Goal: Navigation & Orientation: Find specific page/section

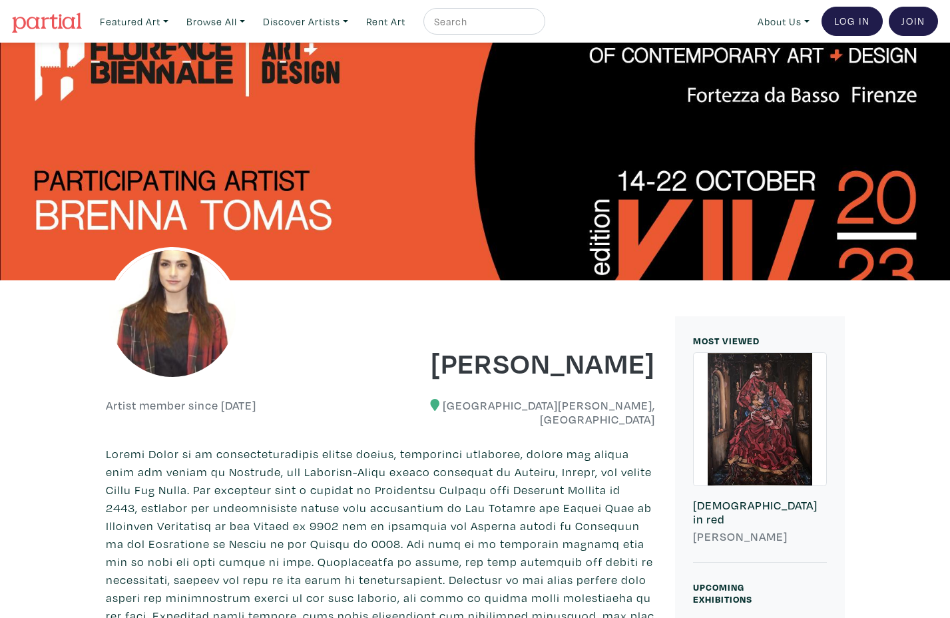
click at [73, 22] on img at bounding box center [47, 23] width 70 height 20
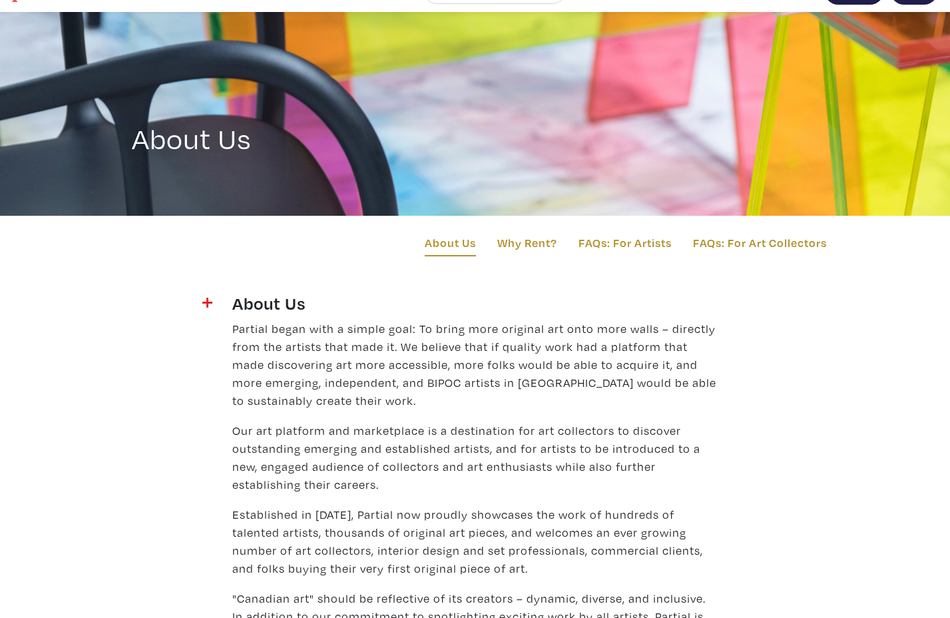
scroll to position [31, 0]
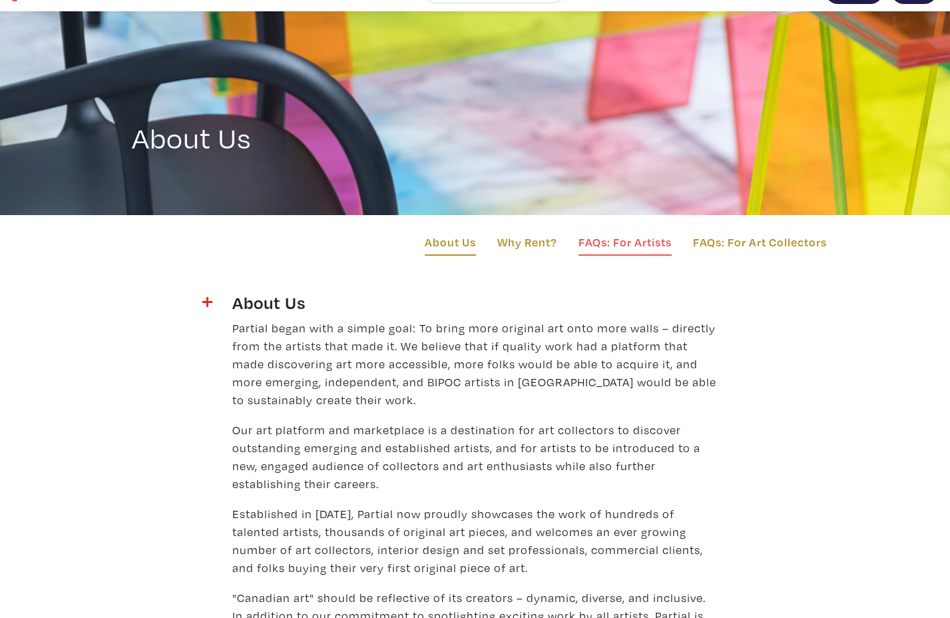
click at [614, 244] on link "FAQs: For Artists" at bounding box center [624, 244] width 93 height 23
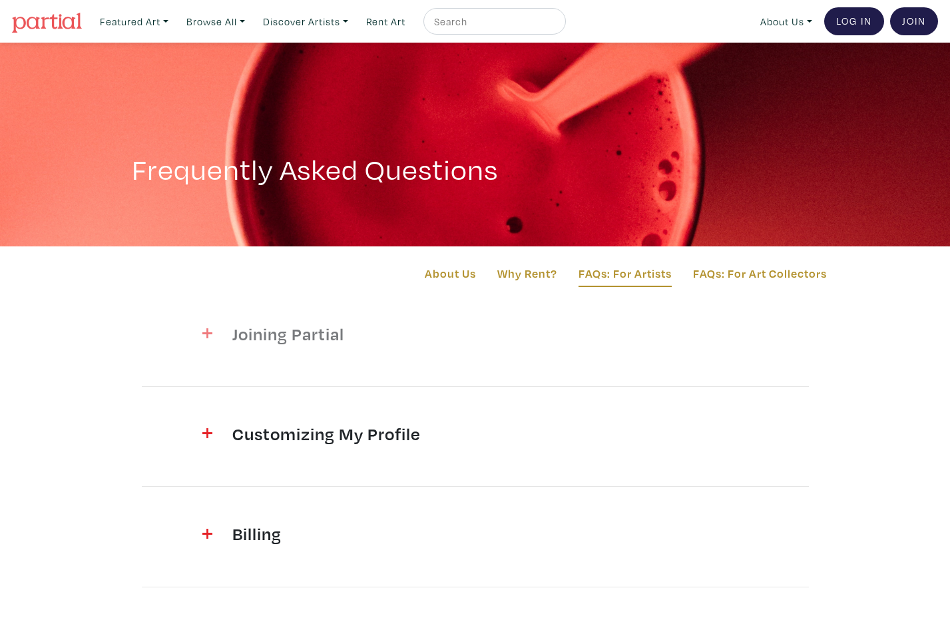
click at [212, 337] on span at bounding box center [190, 332] width 43 height 18
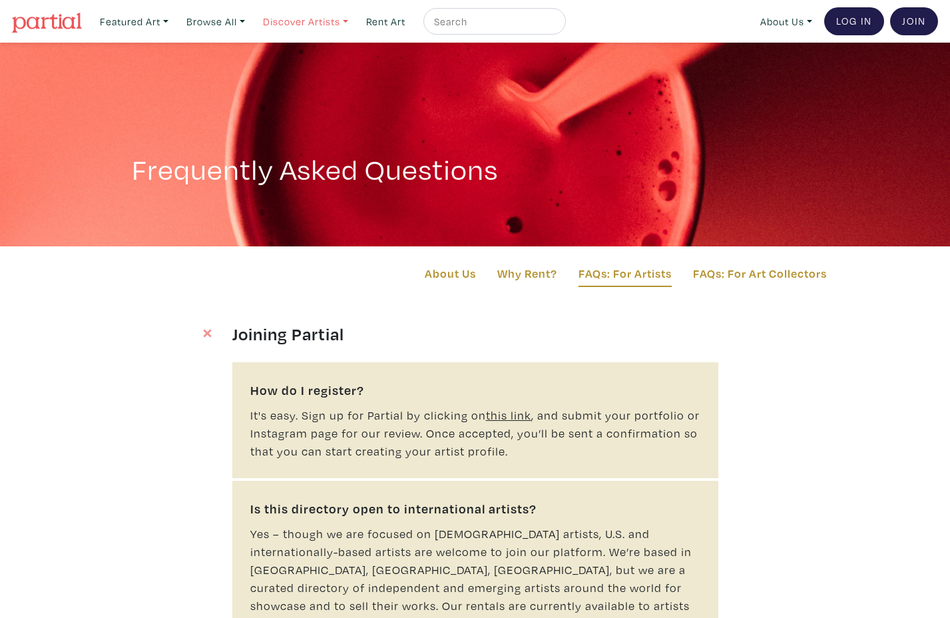
click at [299, 23] on link "Discover Artists" at bounding box center [305, 21] width 97 height 27
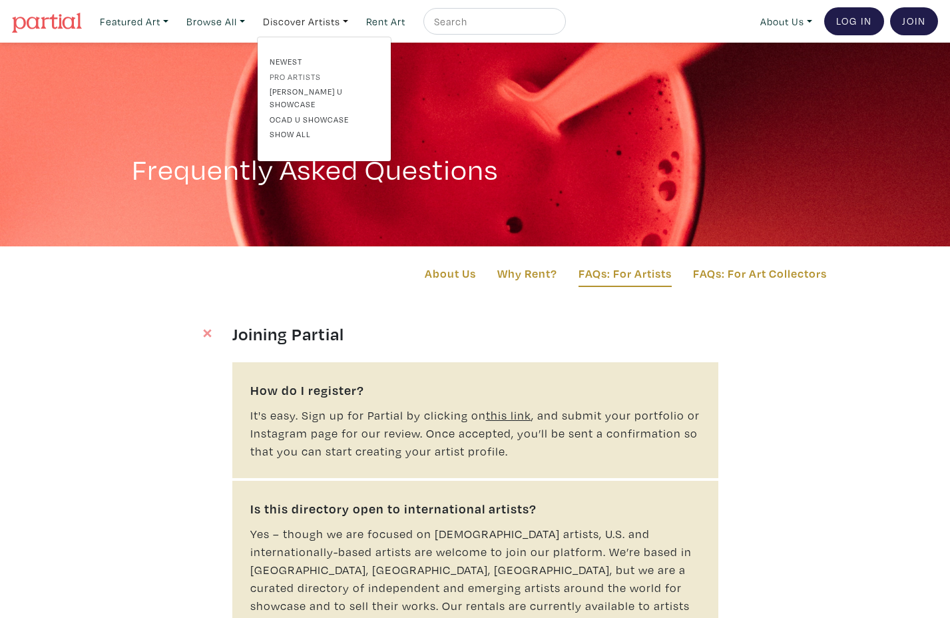
click at [295, 75] on link "Pro artists" at bounding box center [324, 77] width 109 height 12
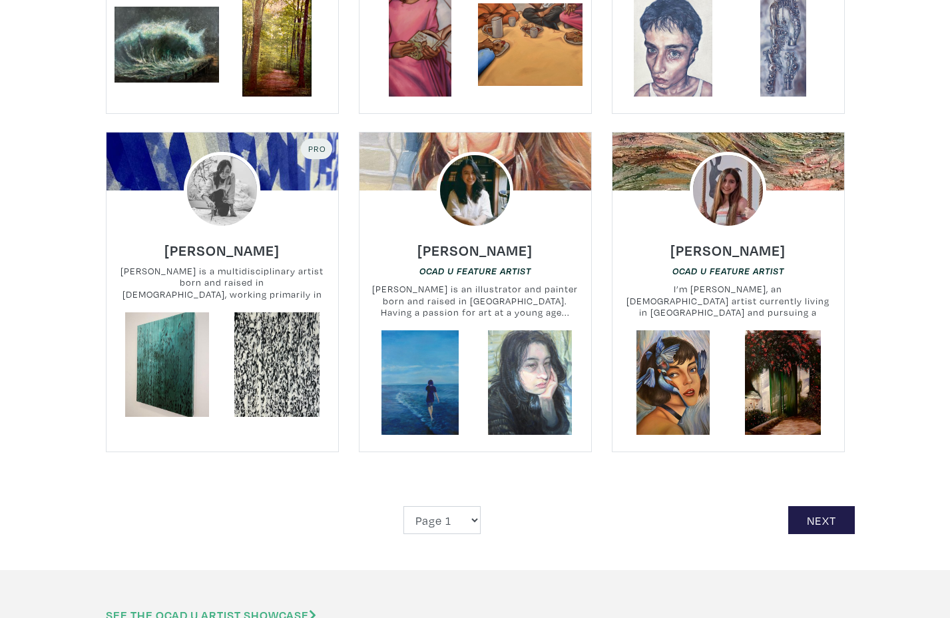
scroll to position [2979, 0]
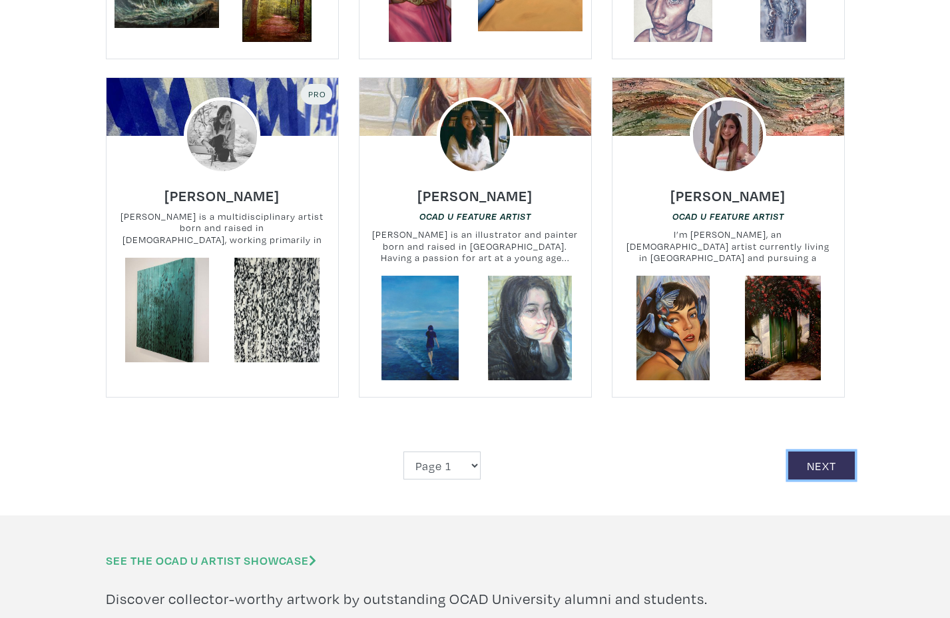
click at [827, 451] on link "Next" at bounding box center [821, 465] width 67 height 29
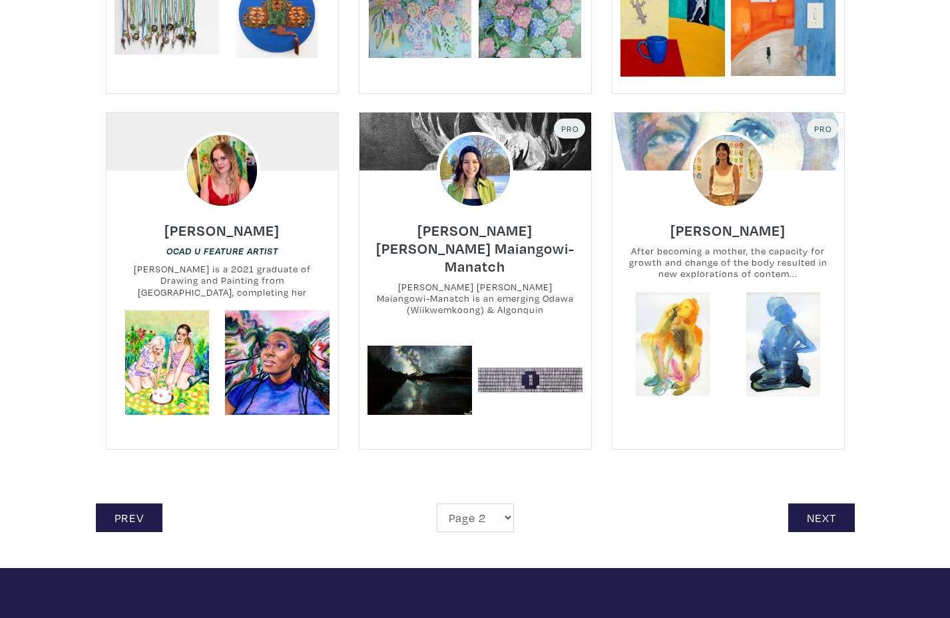
scroll to position [2892, 0]
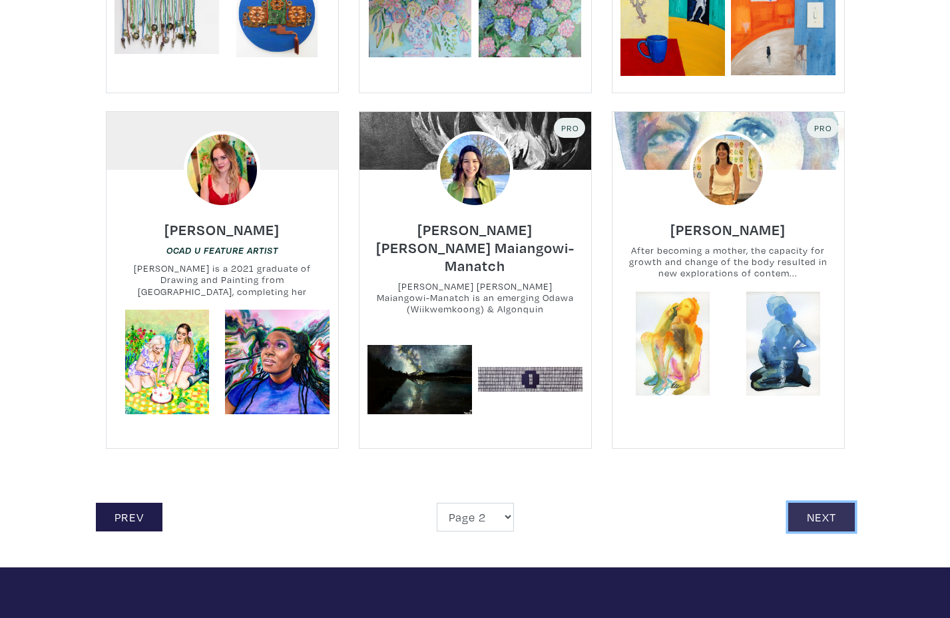
click at [814, 502] on link "Next" at bounding box center [821, 516] width 67 height 29
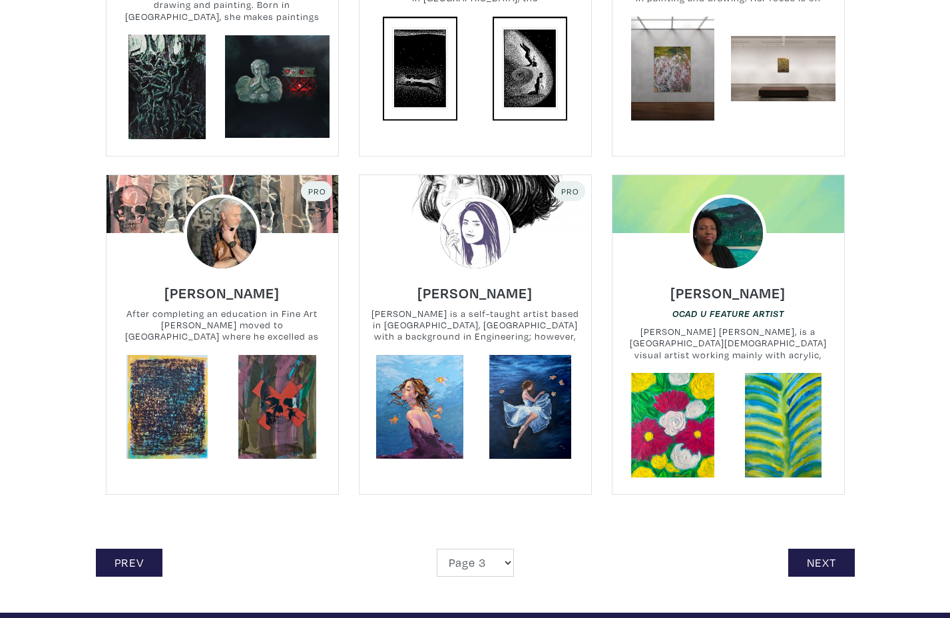
scroll to position [2865, 0]
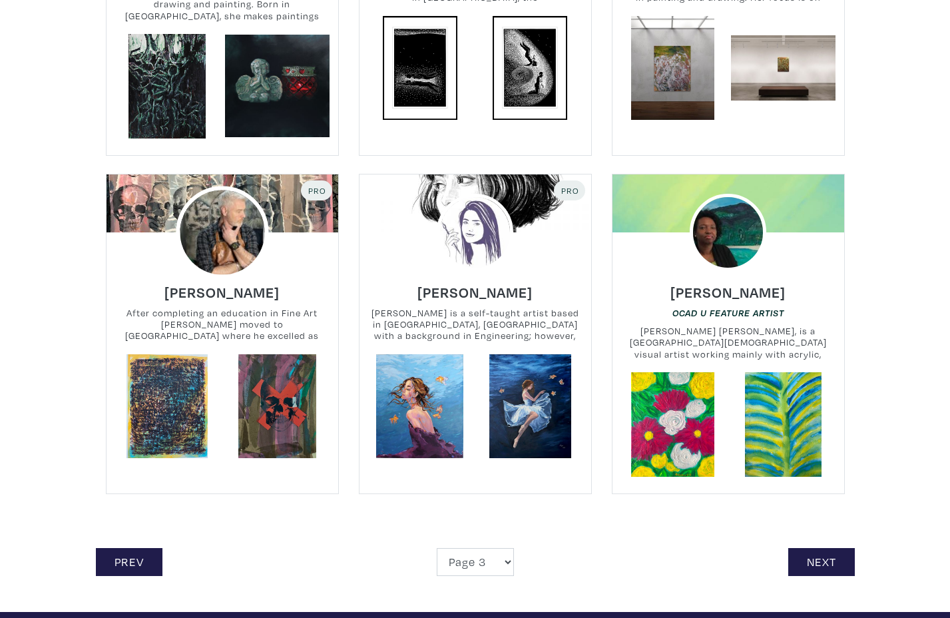
click at [217, 195] on img at bounding box center [222, 232] width 93 height 93
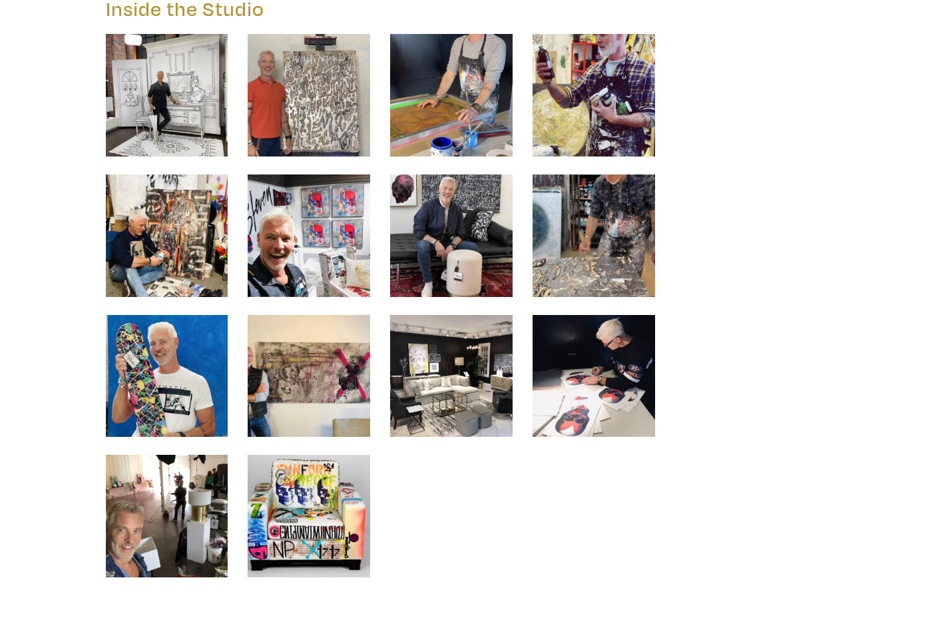
scroll to position [5866, 0]
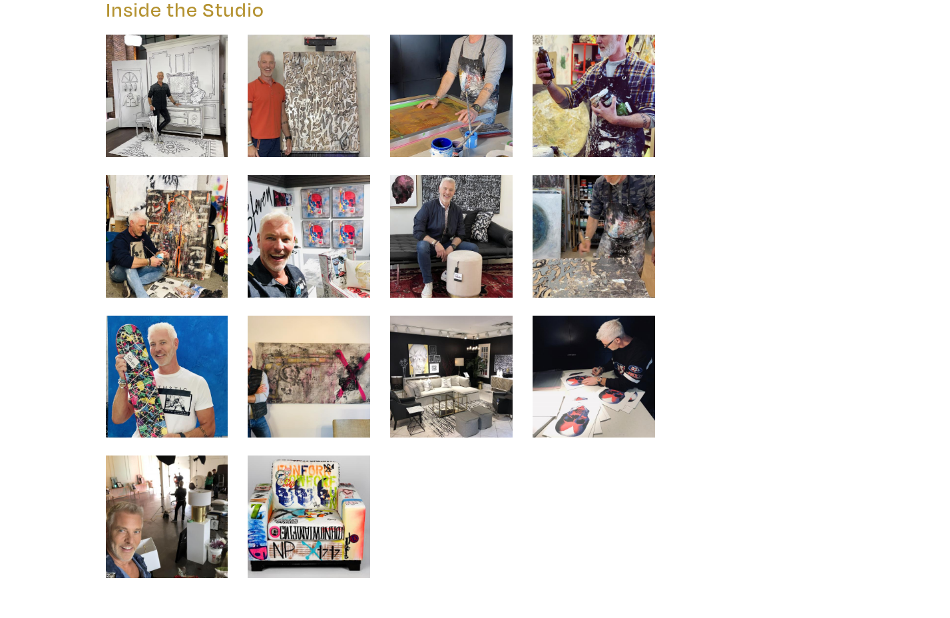
click at [158, 118] on img at bounding box center [167, 96] width 122 height 122
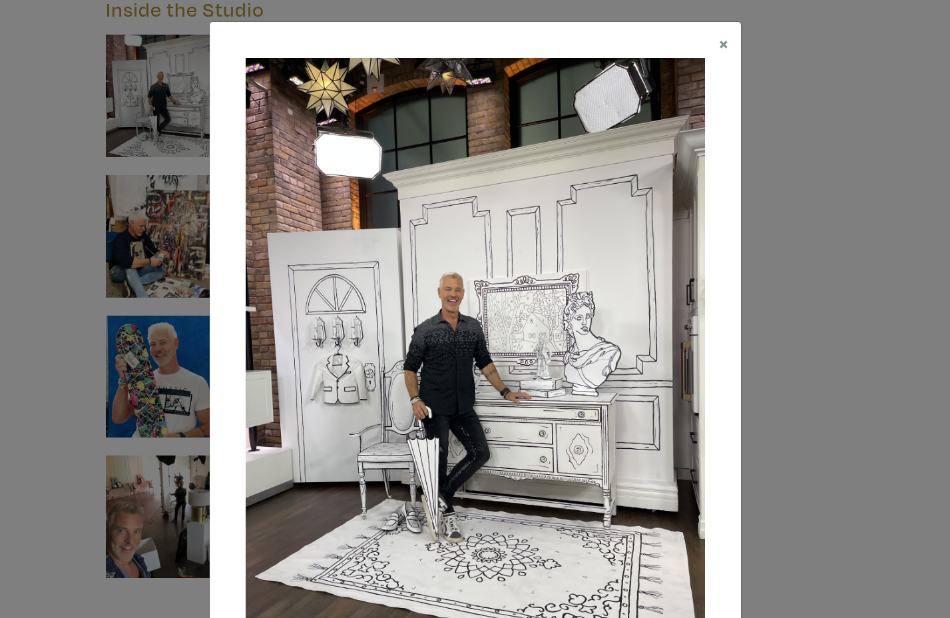
click at [723, 261] on div at bounding box center [475, 364] width 531 height 684
click at [815, 261] on div "× Save changes Close" at bounding box center [475, 309] width 950 height 618
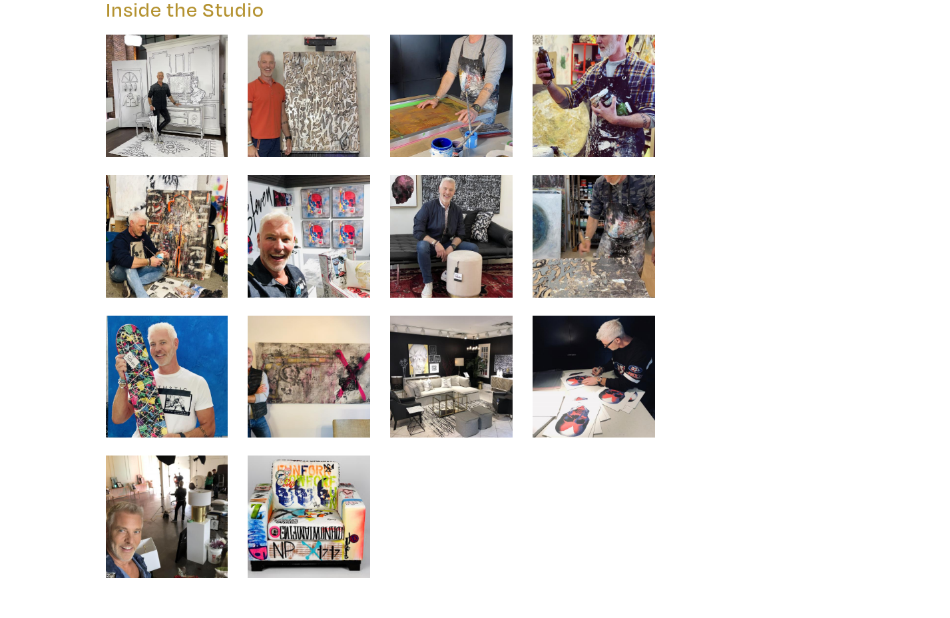
click at [276, 117] on img at bounding box center [309, 96] width 122 height 122
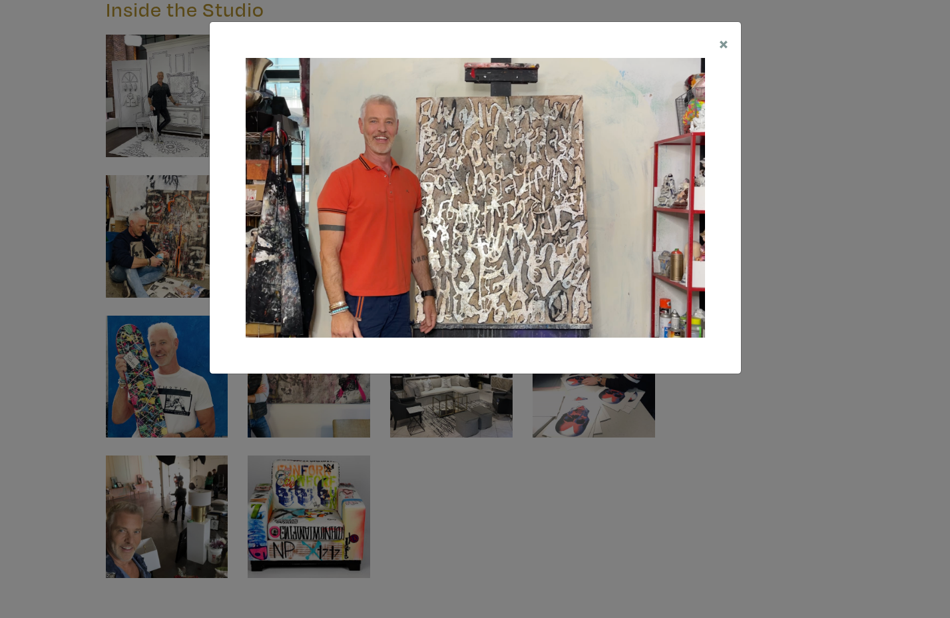
click at [789, 120] on div "× Save changes Close" at bounding box center [475, 309] width 950 height 618
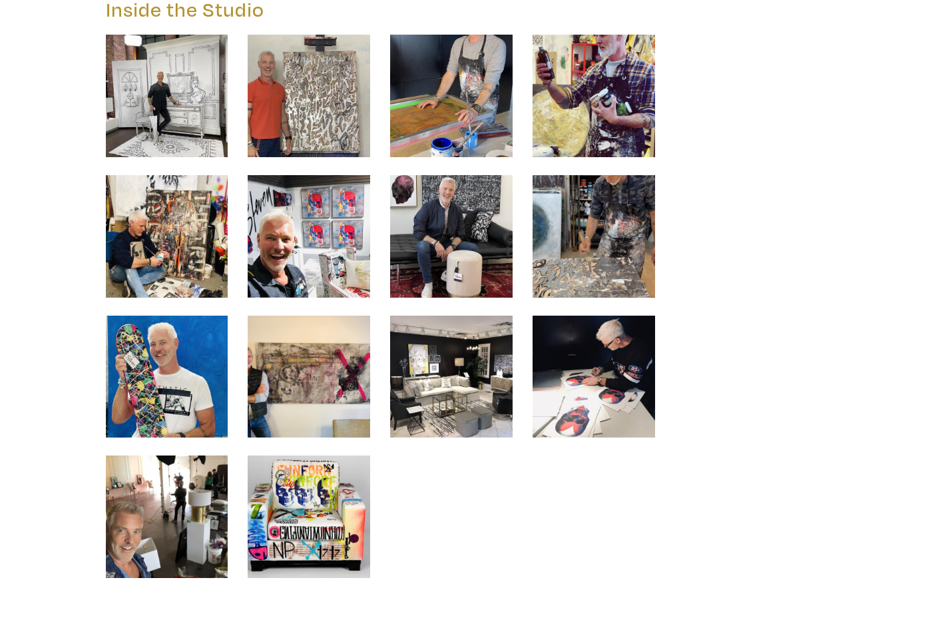
click at [456, 117] on img at bounding box center [451, 96] width 122 height 122
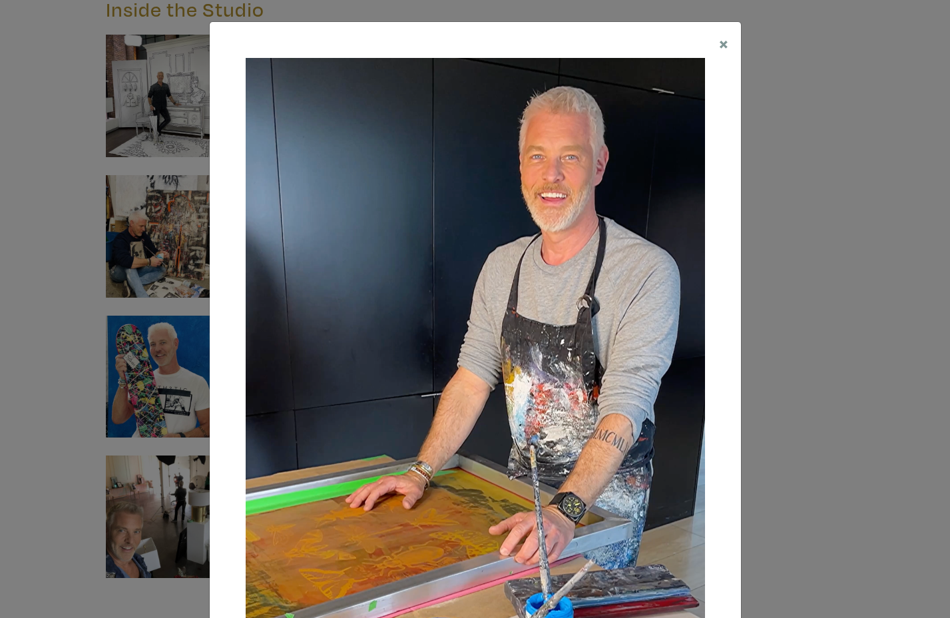
click at [811, 168] on div "× Save changes Close" at bounding box center [475, 309] width 950 height 618
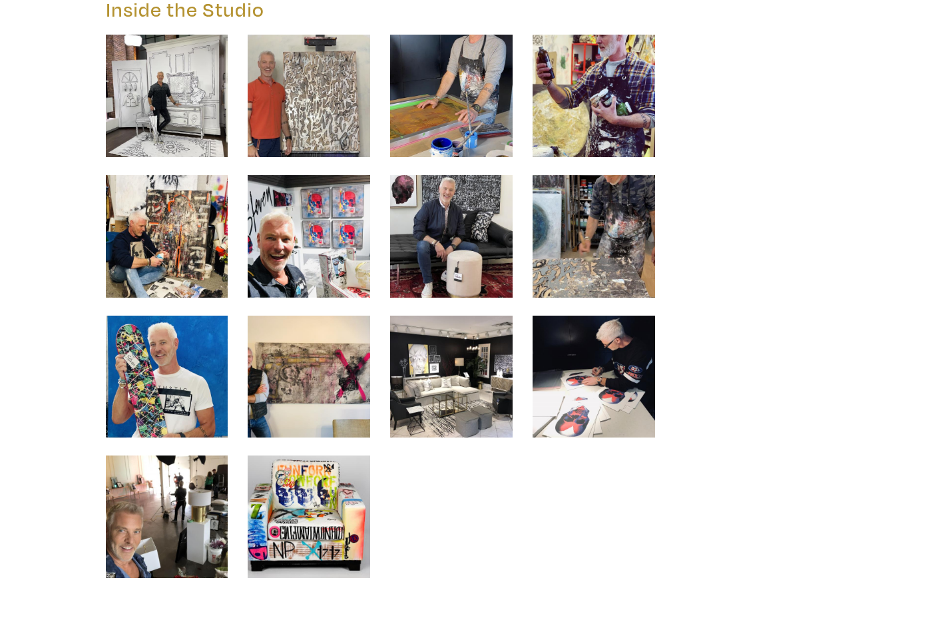
click at [639, 116] on img at bounding box center [593, 96] width 122 height 122
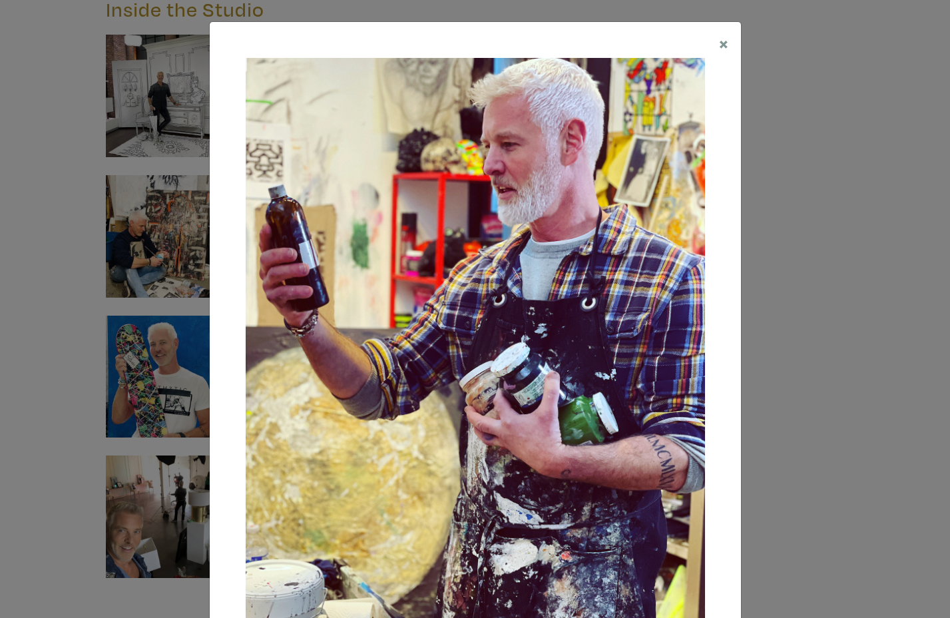
click at [775, 145] on div "× Save changes Close" at bounding box center [475, 309] width 950 height 618
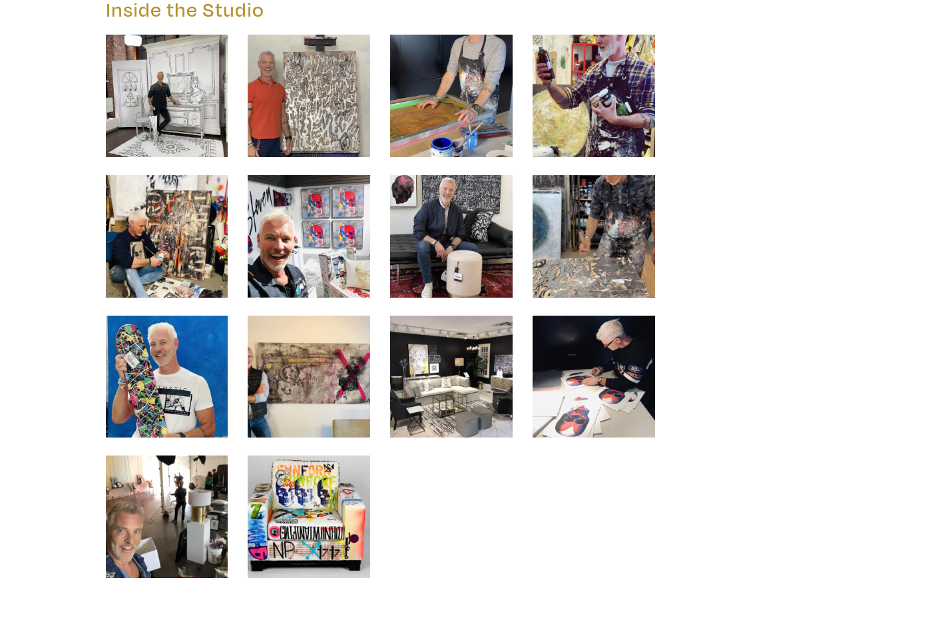
click at [292, 228] on img at bounding box center [309, 236] width 122 height 122
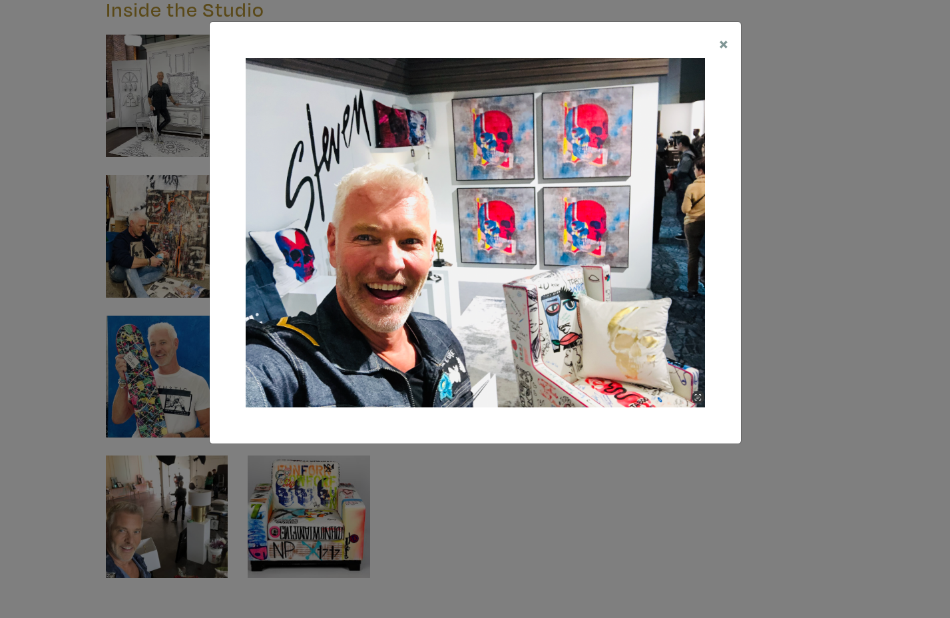
click at [49, 204] on div "× Save changes Close" at bounding box center [475, 309] width 950 height 618
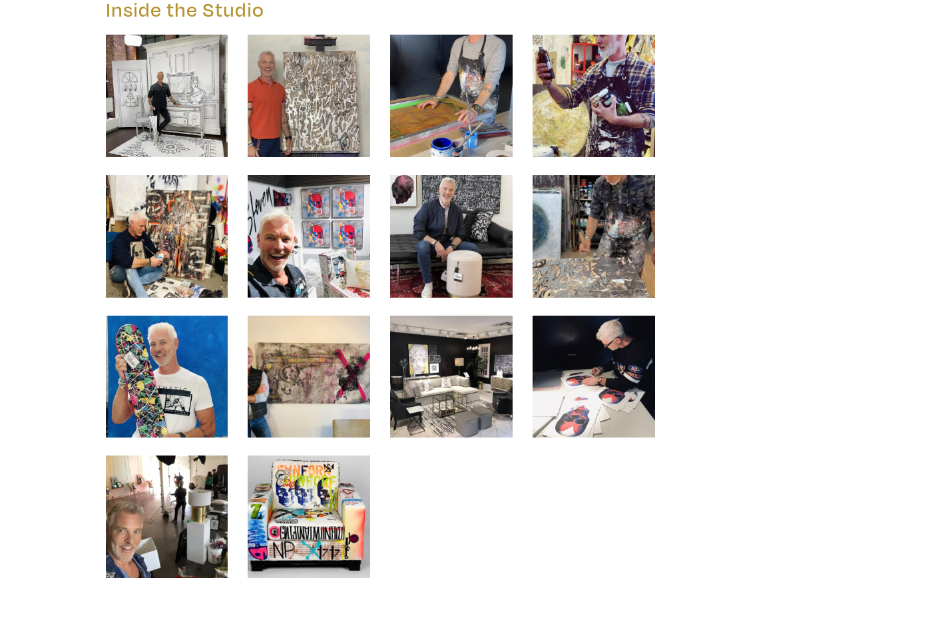
click at [109, 224] on img at bounding box center [167, 236] width 122 height 122
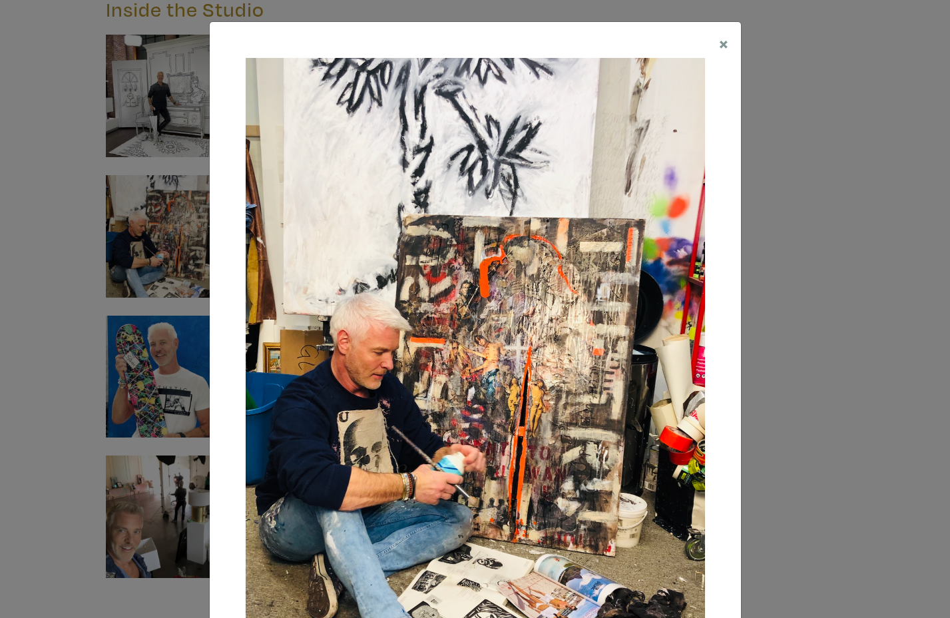
click at [79, 218] on div "× Save changes Close" at bounding box center [475, 309] width 950 height 618
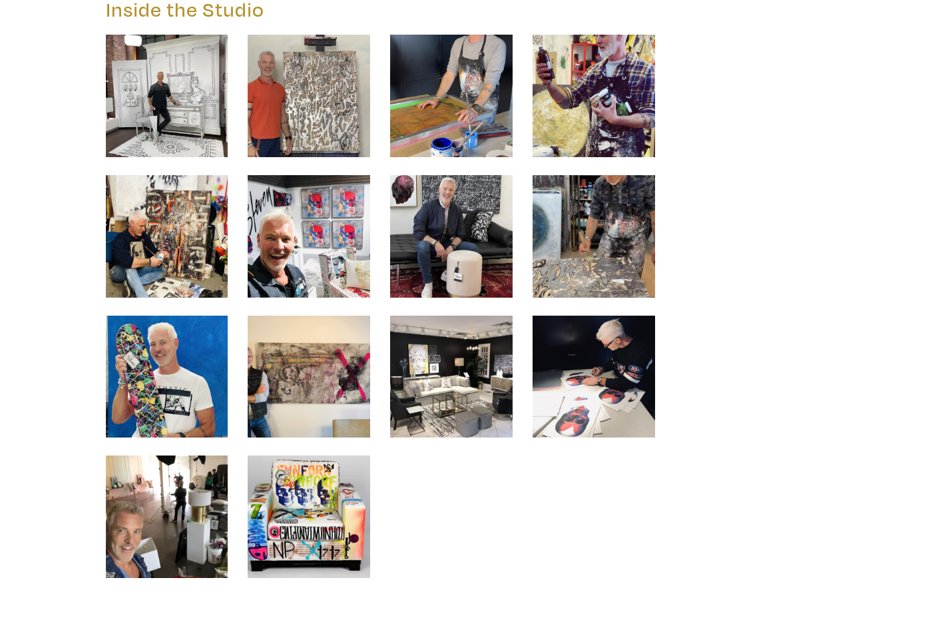
click at [425, 214] on img at bounding box center [451, 236] width 122 height 122
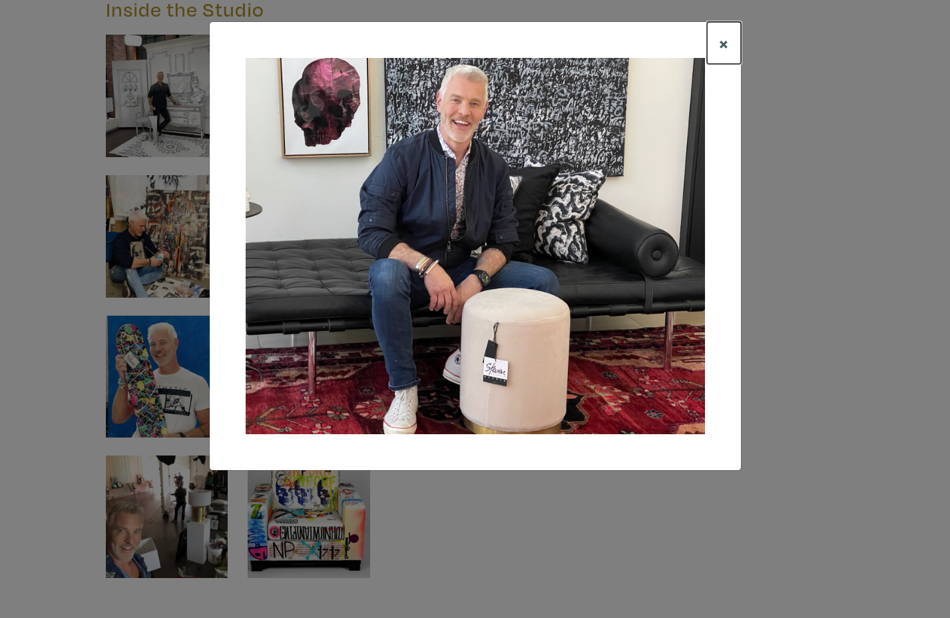
click at [725, 42] on span "×" at bounding box center [724, 42] width 10 height 23
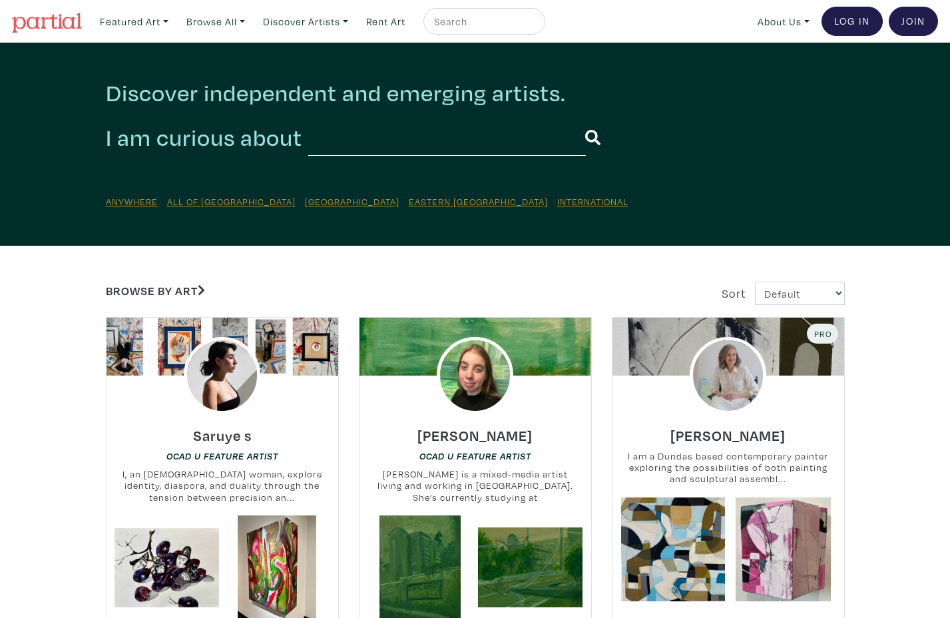
scroll to position [2865, 0]
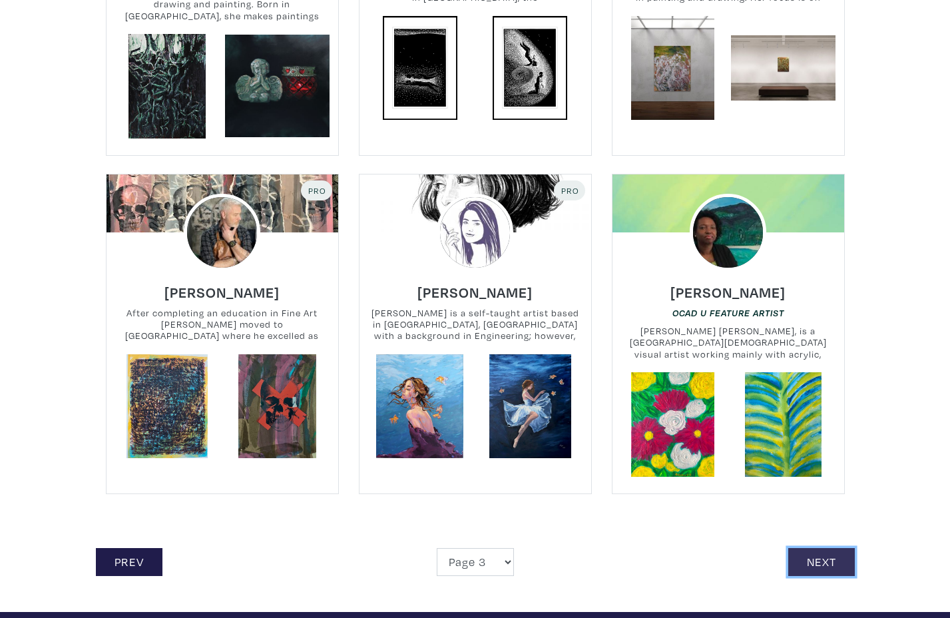
click at [843, 548] on link "Next" at bounding box center [821, 562] width 67 height 29
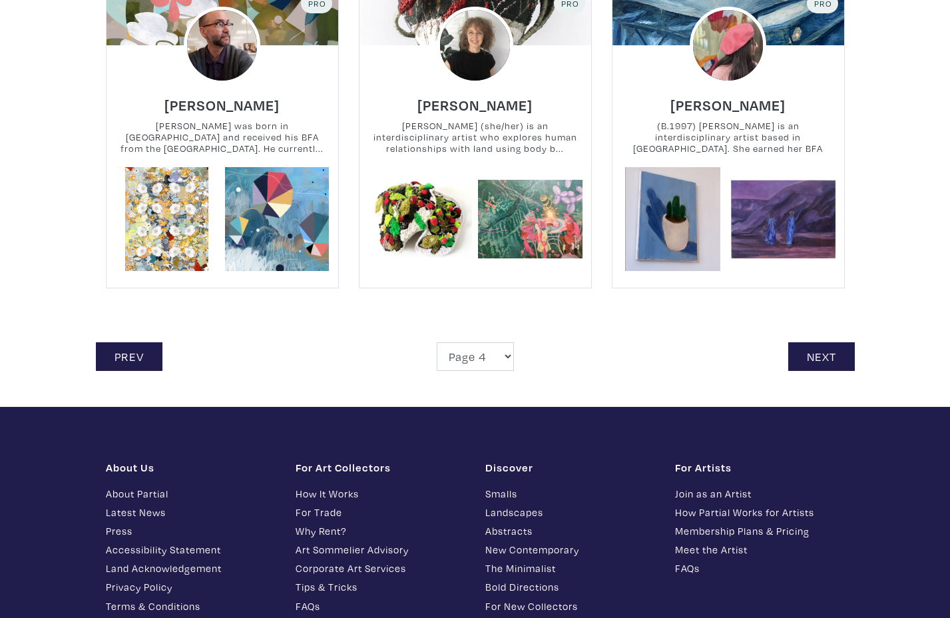
scroll to position [3011, 0]
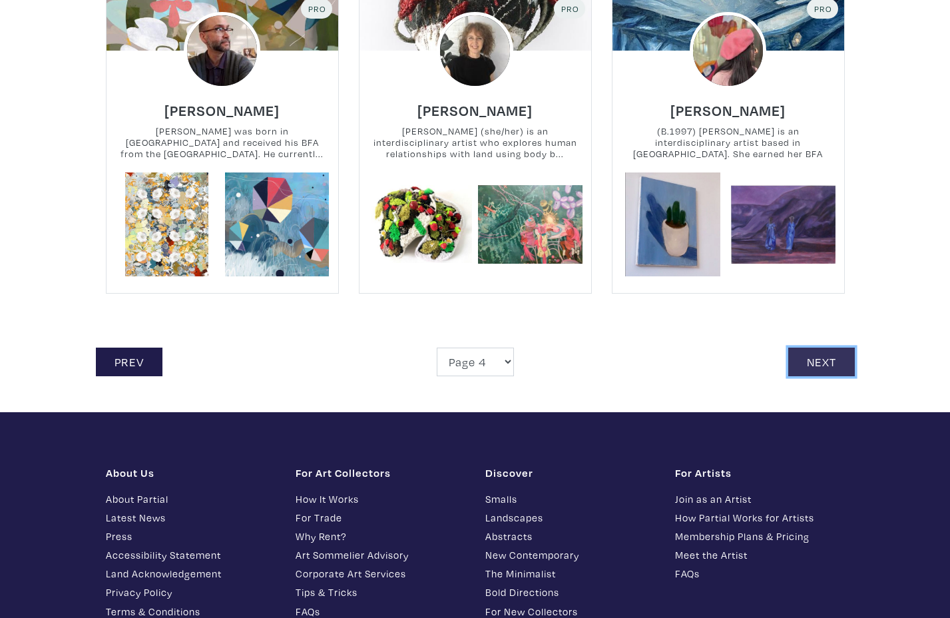
click at [837, 367] on link "Next" at bounding box center [821, 361] width 67 height 29
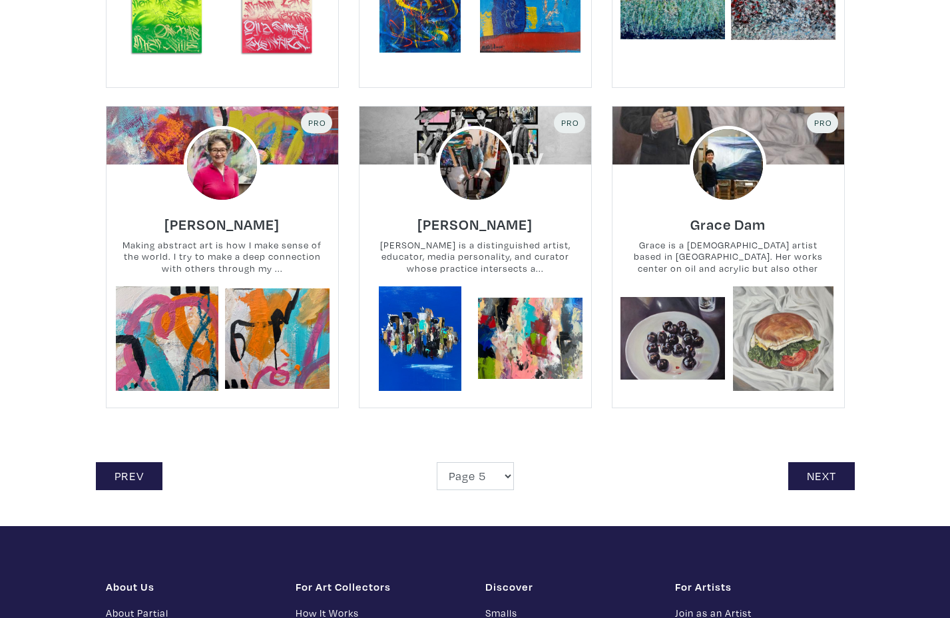
scroll to position [2916, 0]
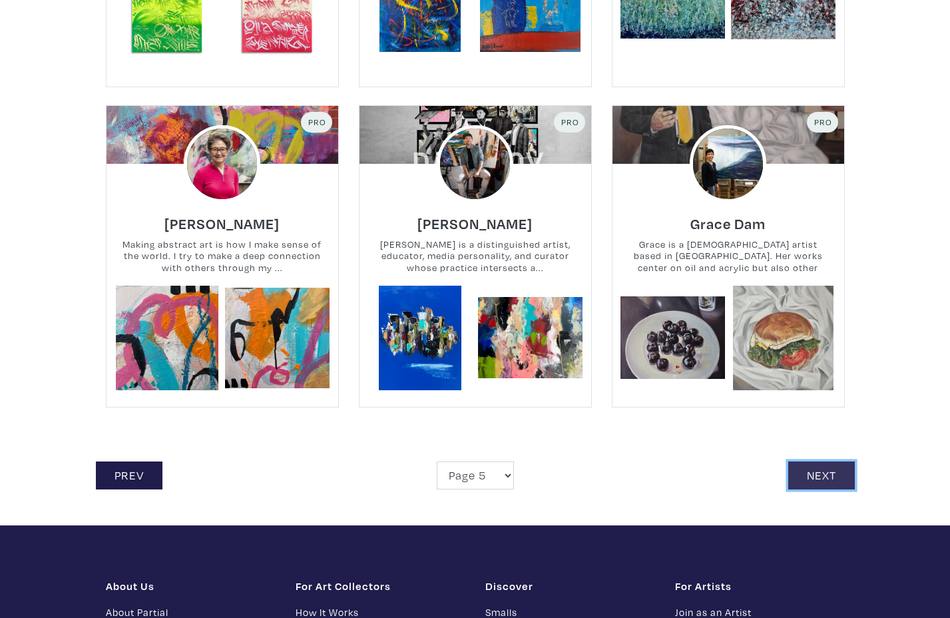
click at [829, 478] on link "Next" at bounding box center [821, 475] width 67 height 29
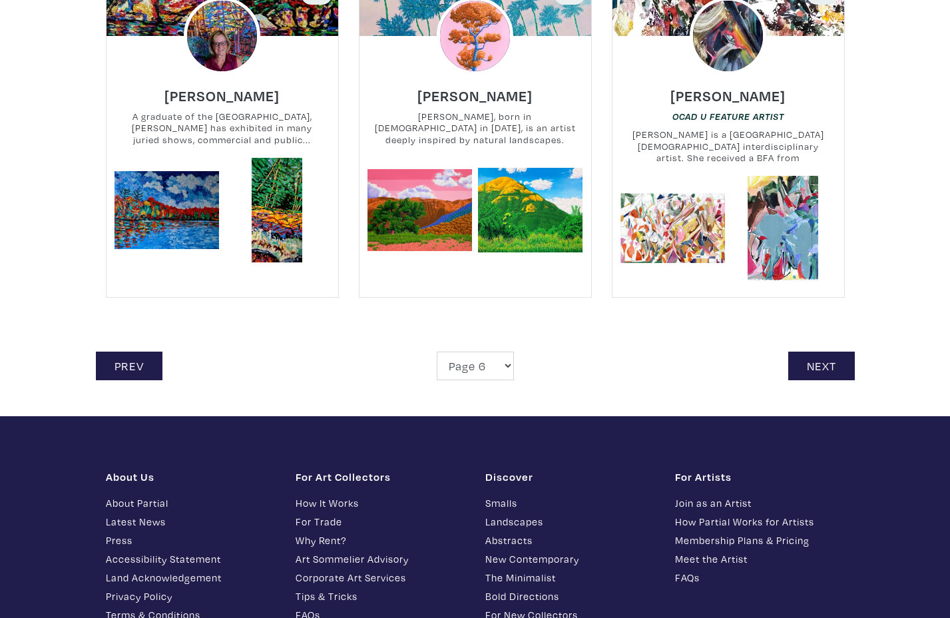
scroll to position [3008, 0]
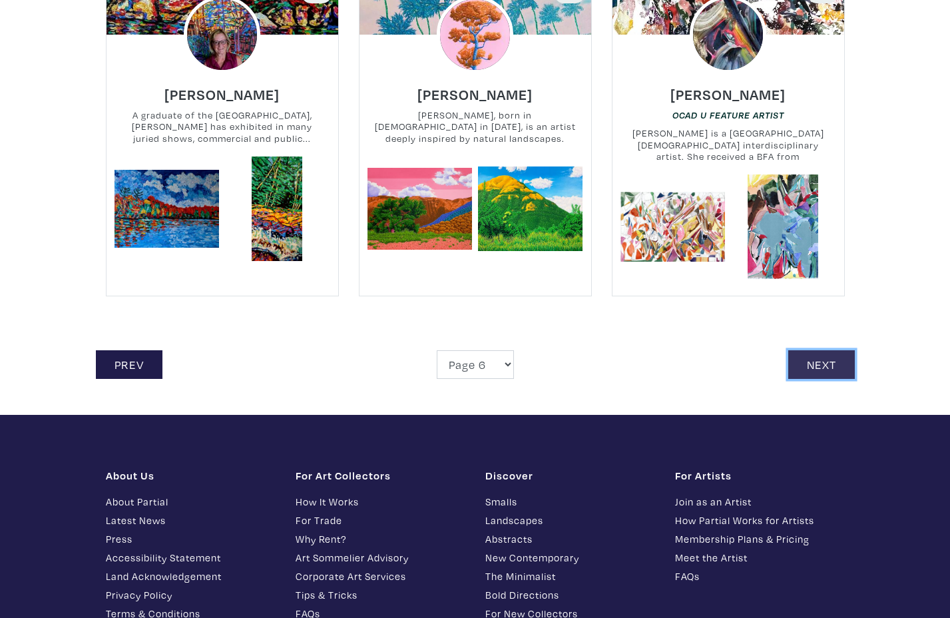
click at [824, 357] on link "Next" at bounding box center [821, 364] width 67 height 29
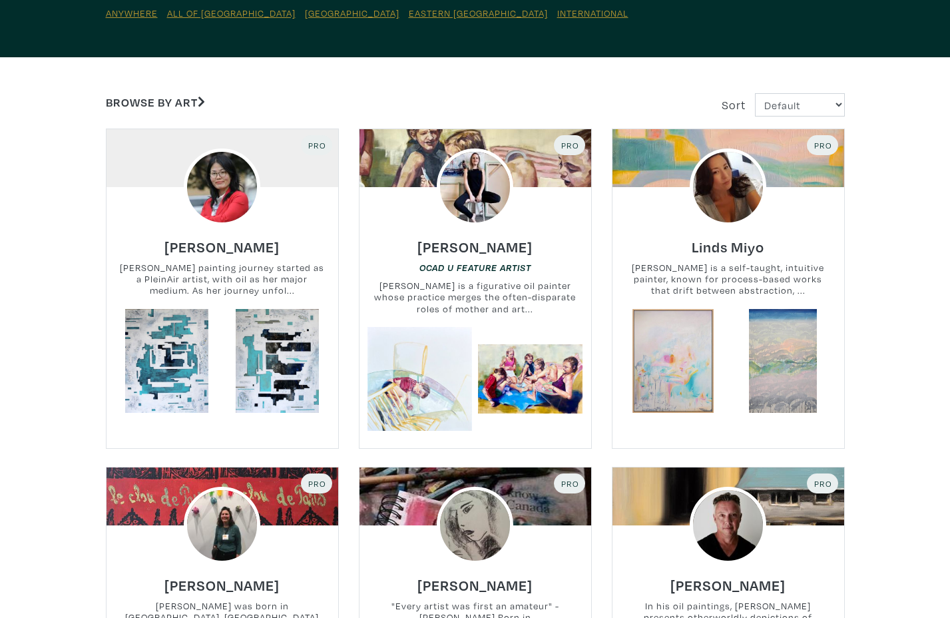
scroll to position [190, 0]
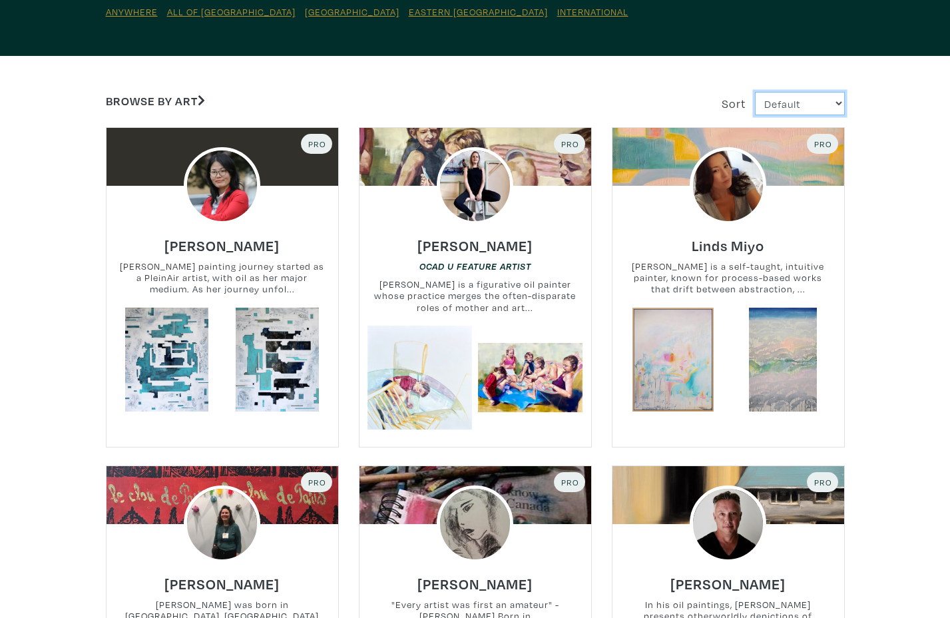
click at [833, 106] on select "Default Most Viewed Newest A-Z Z-A" at bounding box center [800, 103] width 90 height 23
select select "fname_desc"
click at [755, 92] on select "Default Most Viewed Newest A-Z Z-A" at bounding box center [800, 103] width 90 height 23
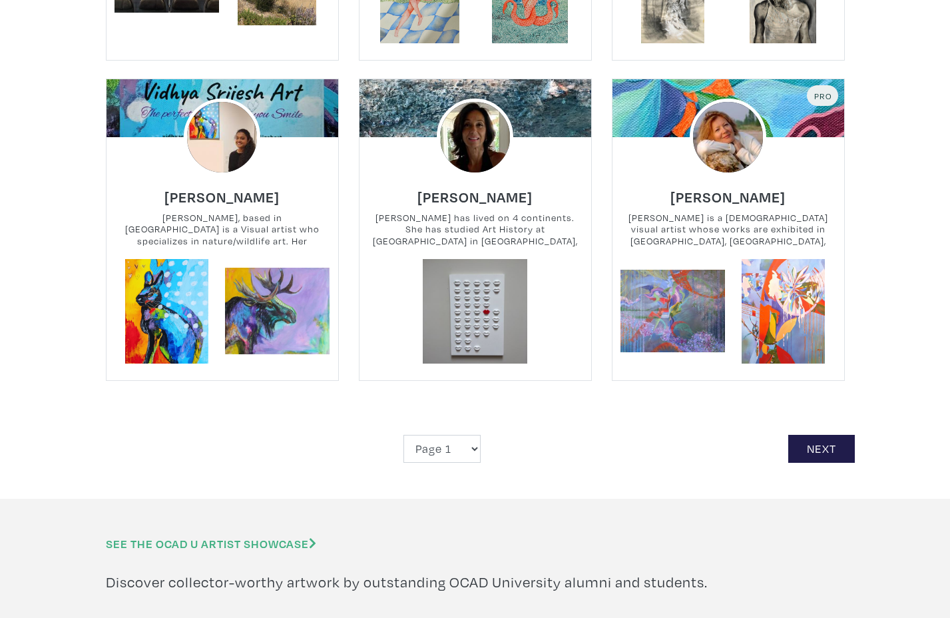
scroll to position [2930, 0]
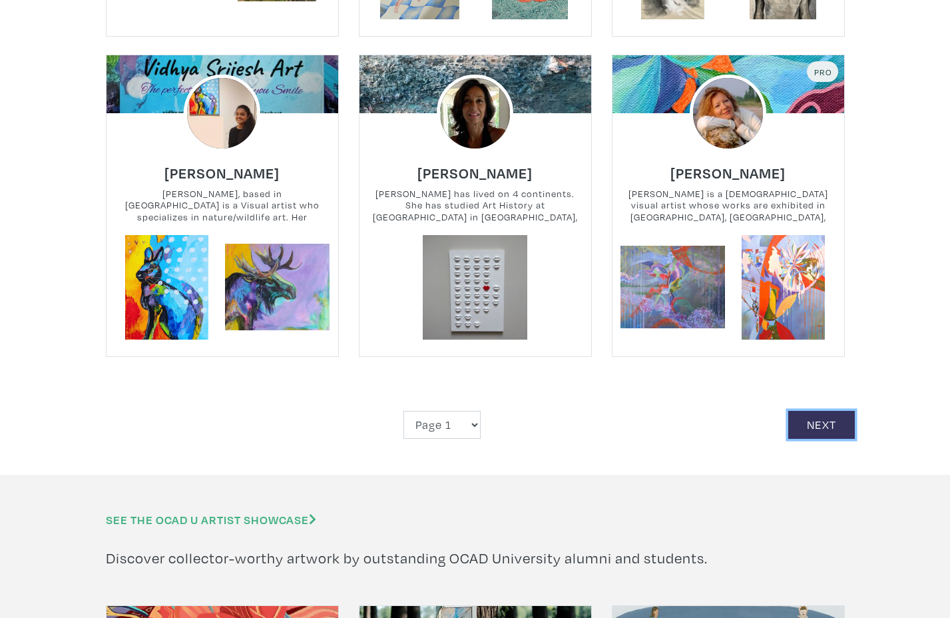
click at [822, 411] on link "Next" at bounding box center [821, 425] width 67 height 29
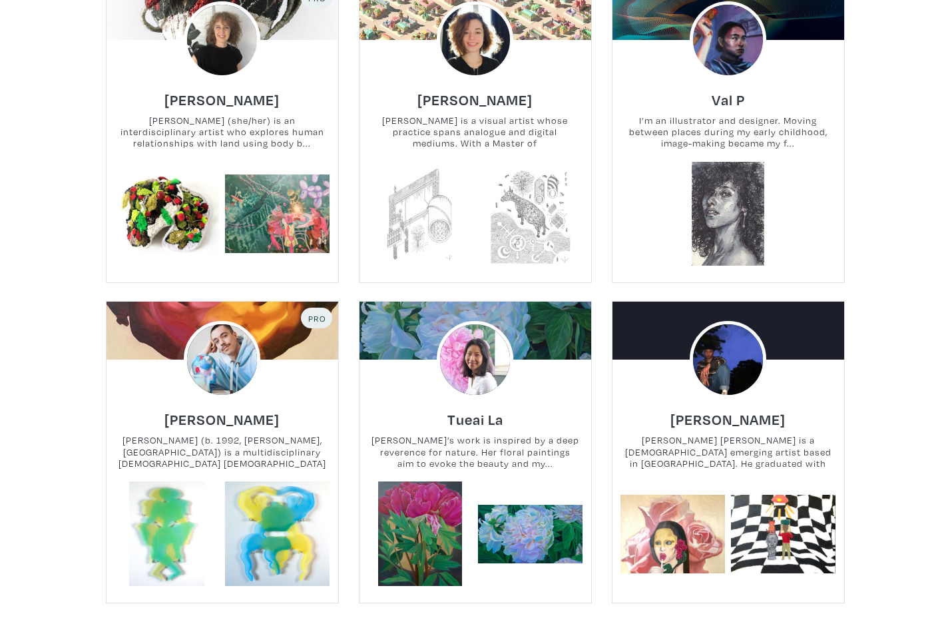
scroll to position [675, 0]
